Goal: Information Seeking & Learning: Compare options

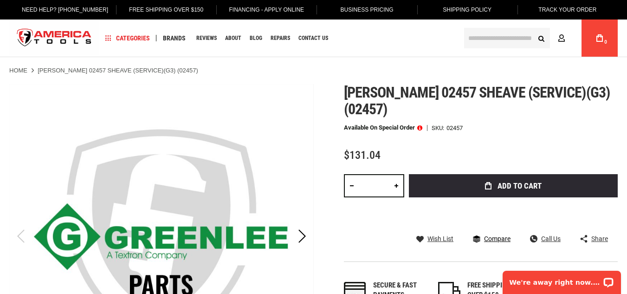
click at [496, 238] on span "Compare" at bounding box center [497, 238] width 26 height 6
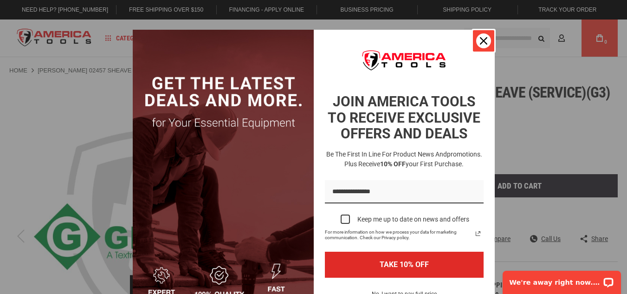
click at [478, 45] on div "Close" at bounding box center [483, 40] width 15 height 15
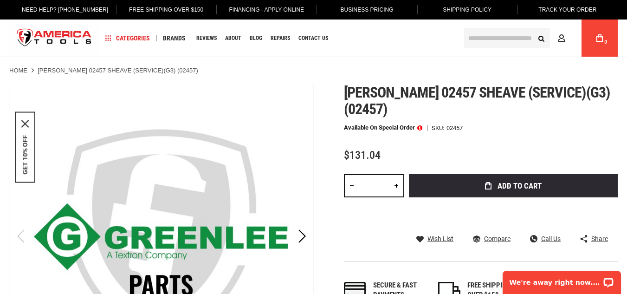
click at [473, 40] on input "text" at bounding box center [507, 38] width 86 height 20
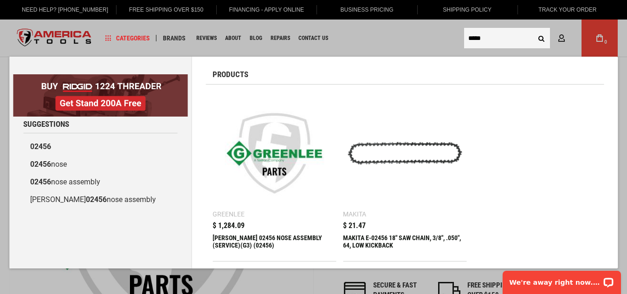
type input "*****"
click at [532, 29] on button "Search" at bounding box center [541, 38] width 18 height 18
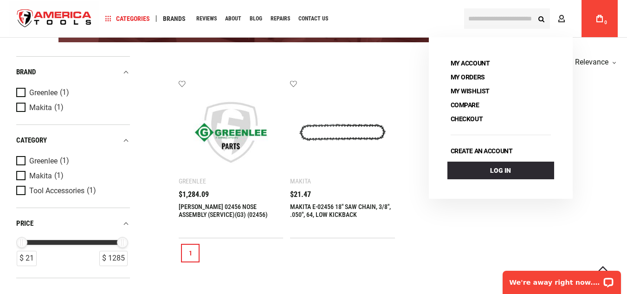
scroll to position [187, 0]
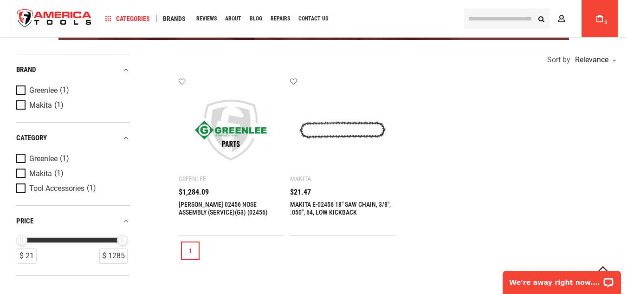
click at [219, 205] on link "[PERSON_NAME] 02456 NOSE ASSEMBLY (SERVICE)(G3) (02456)" at bounding box center [223, 207] width 89 height 15
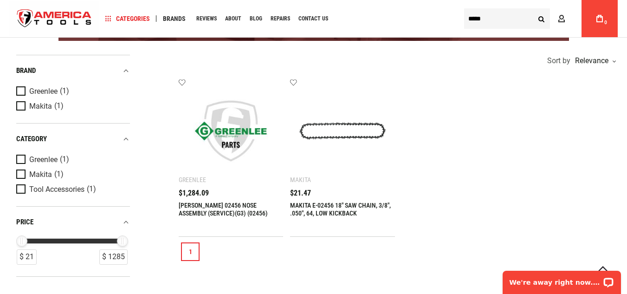
scroll to position [190, 0]
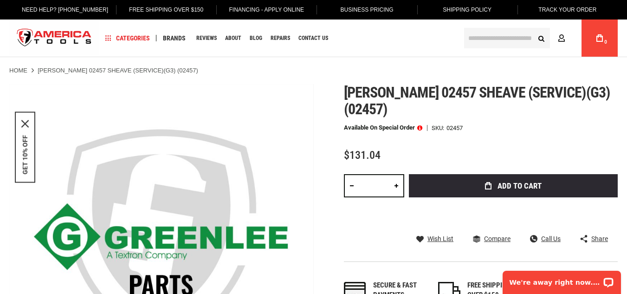
click at [422, 31] on div "Navigation Categories Plumbing Tools Drain Cleaning Diagnostics Pressing ‹ › Sa…" at bounding box center [278, 37] width 358 height 37
